Goal: Information Seeking & Learning: Learn about a topic

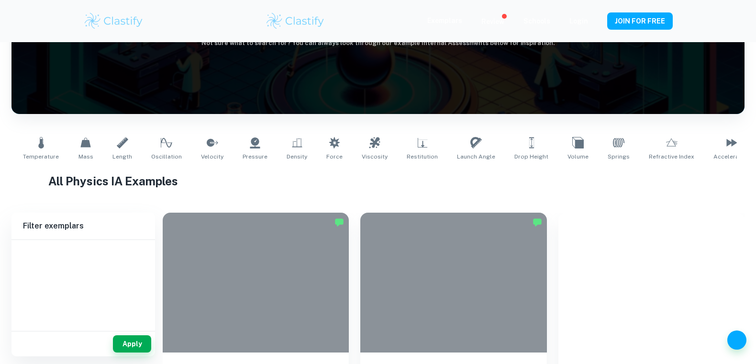
type input "Physics"
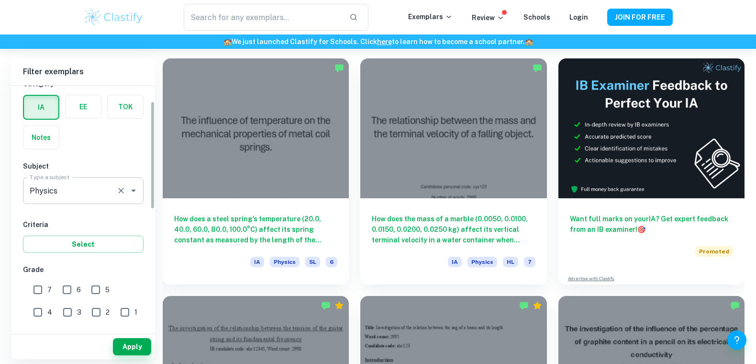
scroll to position [70, 0]
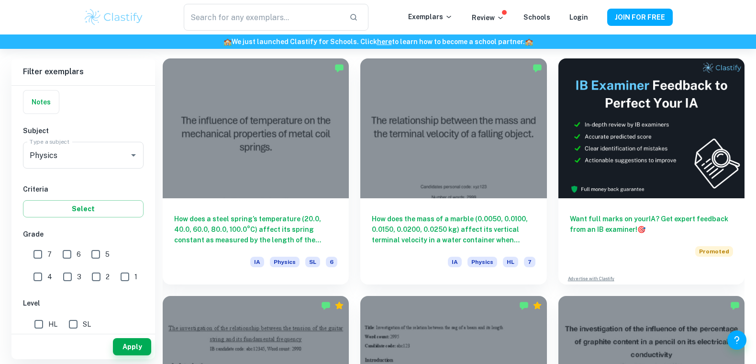
click at [67, 250] on input "6" at bounding box center [66, 253] width 19 height 19
checkbox input "true"
click at [38, 250] on input "7" at bounding box center [37, 253] width 19 height 19
checkbox input "true"
click at [144, 344] on button "Apply" at bounding box center [132, 346] width 38 height 17
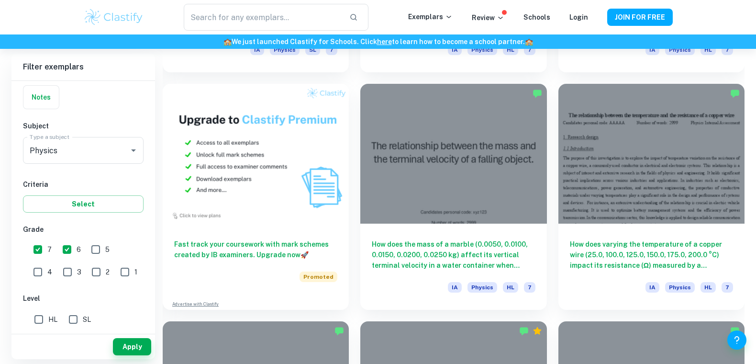
scroll to position [724, 0]
